Goal: Transaction & Acquisition: Purchase product/service

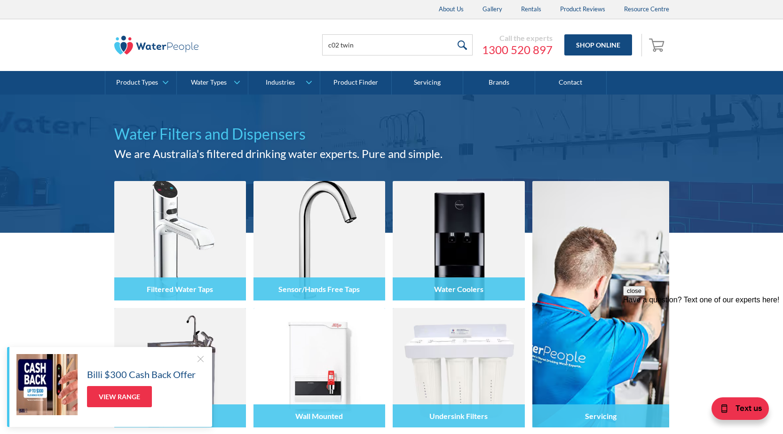
type input "c02 twin"
click at [453, 34] on input "submit" at bounding box center [463, 44] width 20 height 21
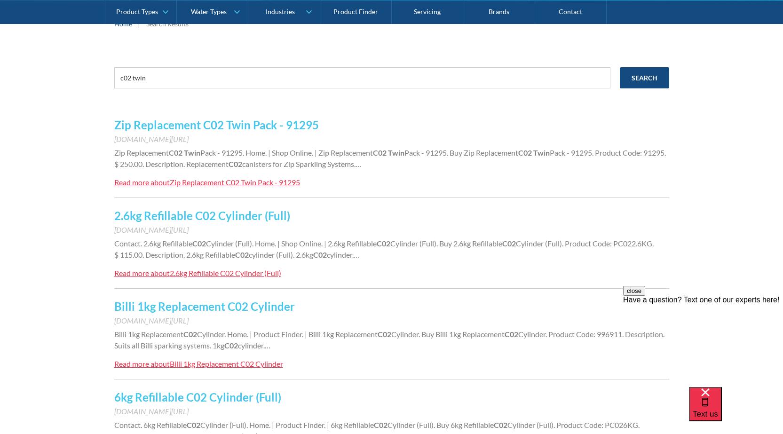
scroll to position [141, 0]
drag, startPoint x: 298, startPoint y: 80, endPoint x: 48, endPoint y: 46, distance: 252.7
type input "twp"
click at [620, 68] on input "Search" at bounding box center [644, 78] width 49 height 21
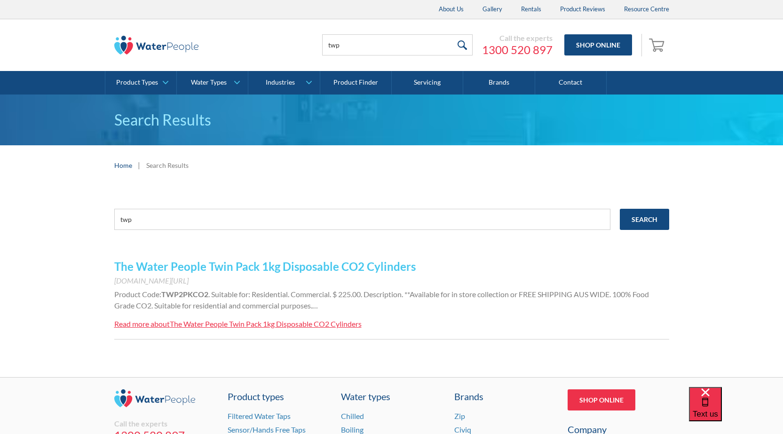
click at [333, 266] on link "The Water People Twin Pack 1kg Disposable CO2 Cylinders" at bounding box center [265, 267] width 302 height 14
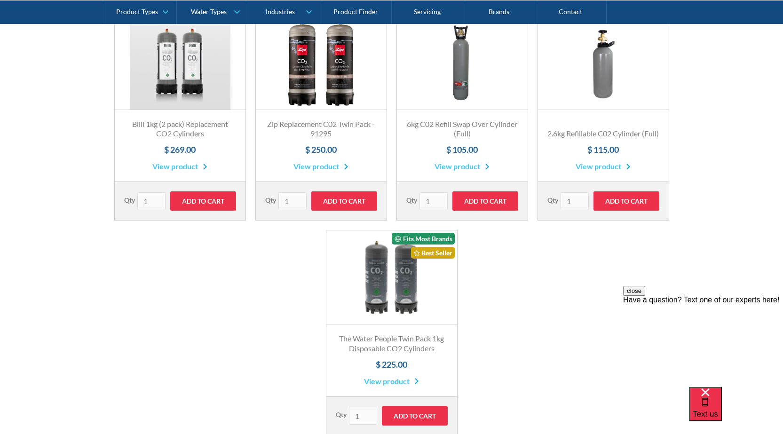
scroll to position [423, 0]
